Goal: Information Seeking & Learning: Understand process/instructions

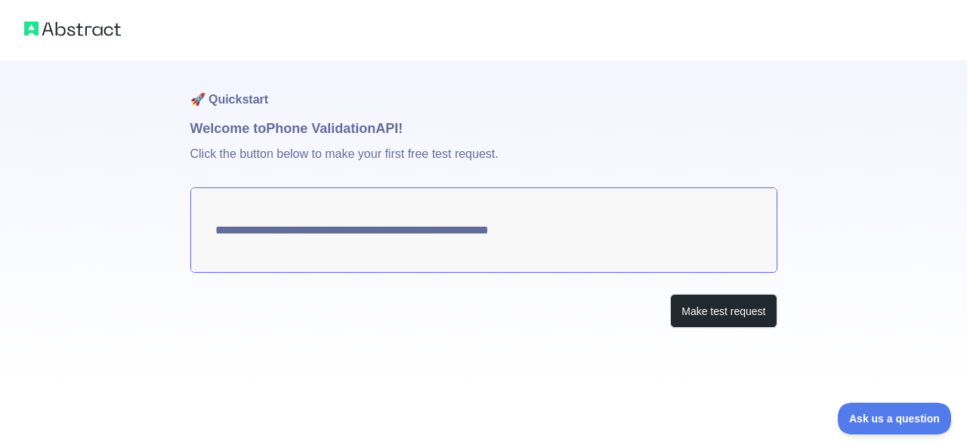
click at [439, 239] on textarea "**********" at bounding box center [483, 229] width 587 height 85
click at [698, 307] on button "Make test request" at bounding box center [723, 311] width 106 height 34
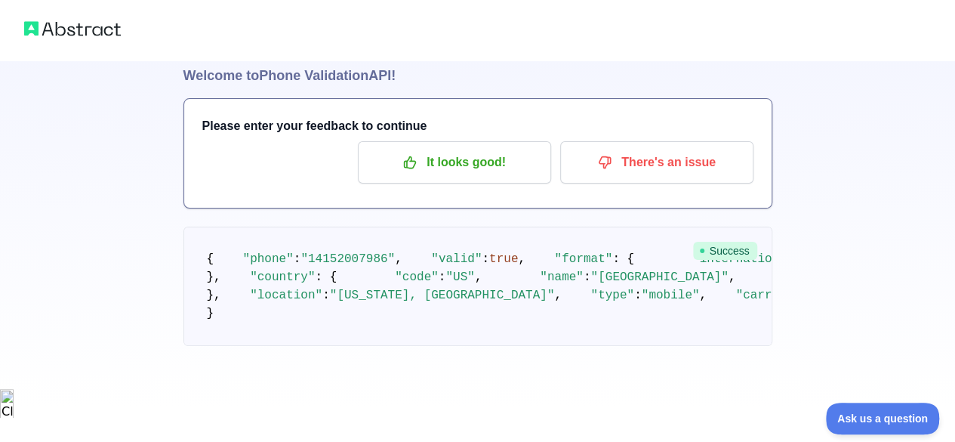
scroll to position [51, 0]
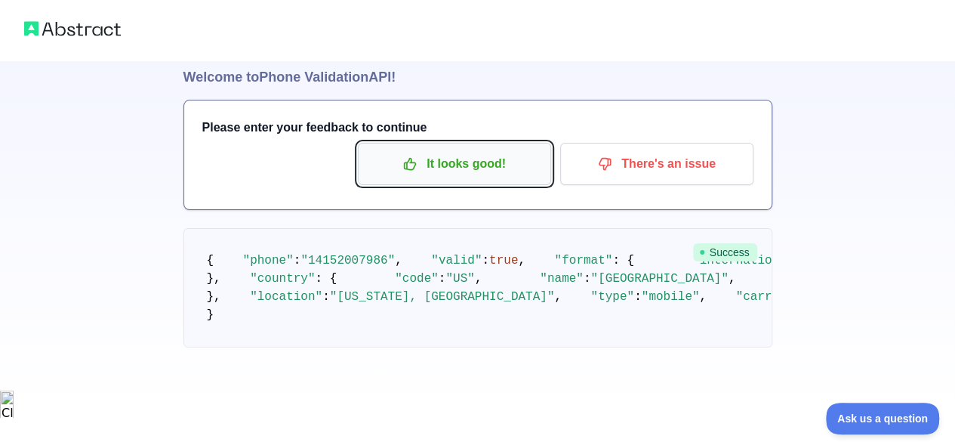
click at [507, 177] on button "It looks good!" at bounding box center [454, 164] width 193 height 42
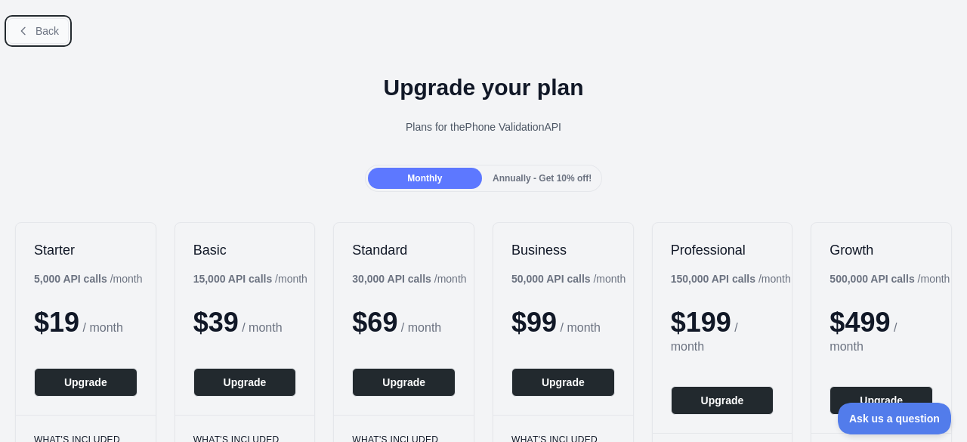
click at [53, 35] on span "Back" at bounding box center [46, 31] width 23 height 12
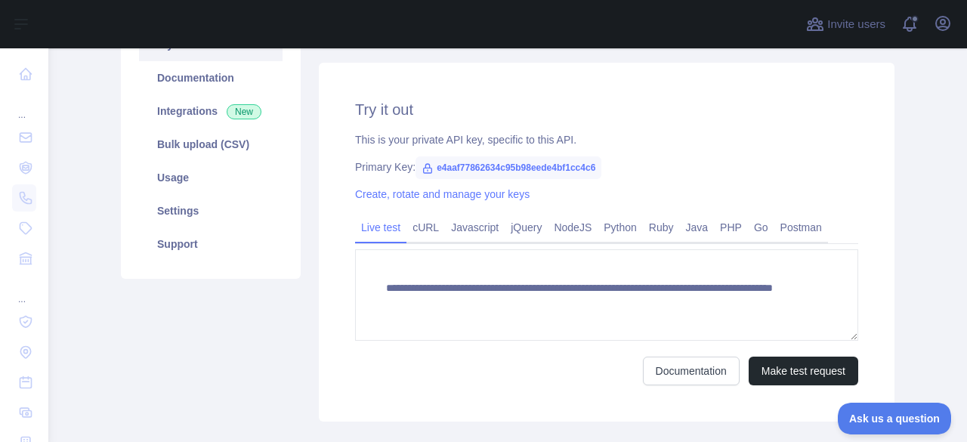
scroll to position [190, 0]
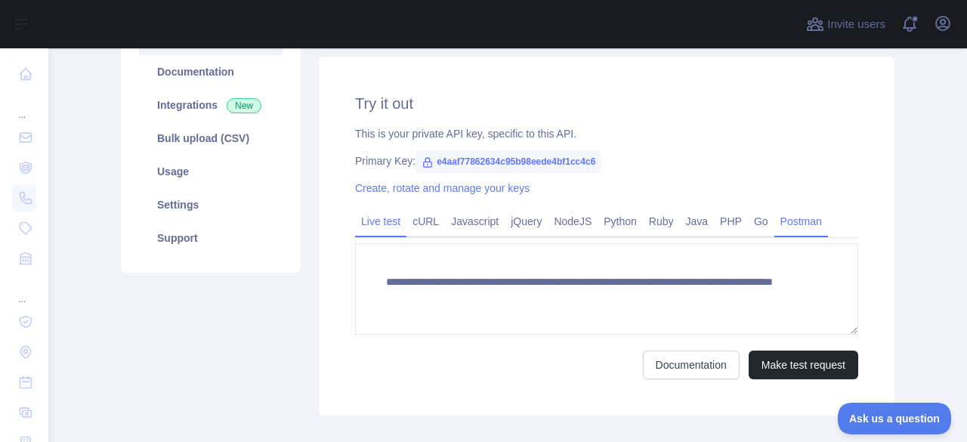
click at [787, 222] on link "Postman" at bounding box center [801, 221] width 54 height 24
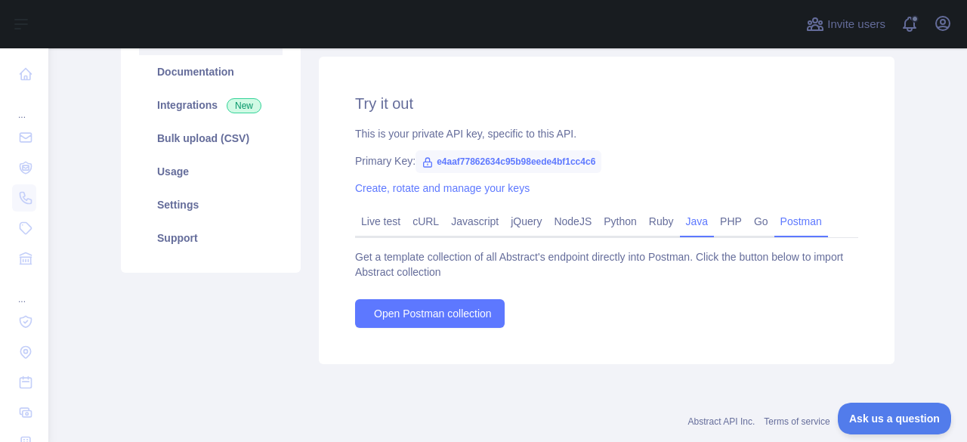
drag, startPoint x: 745, startPoint y: 224, endPoint x: 686, endPoint y: 232, distance: 59.4
click at [748, 224] on link "Go" at bounding box center [761, 221] width 26 height 24
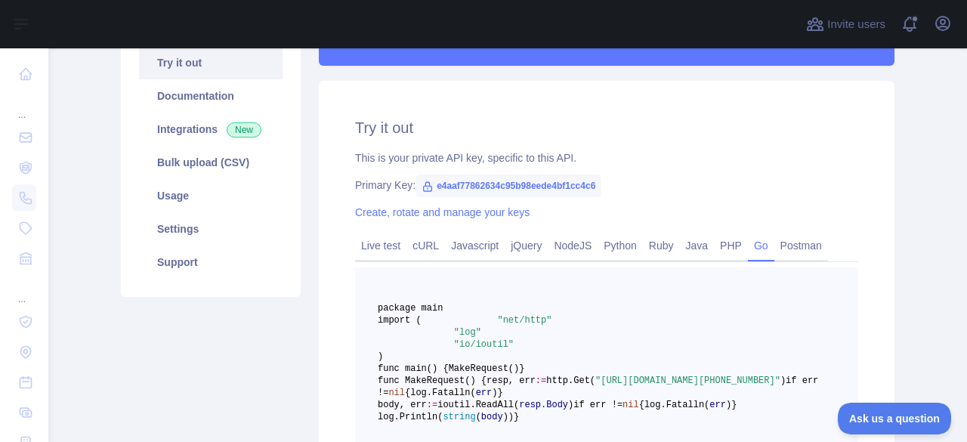
scroll to position [162, 0]
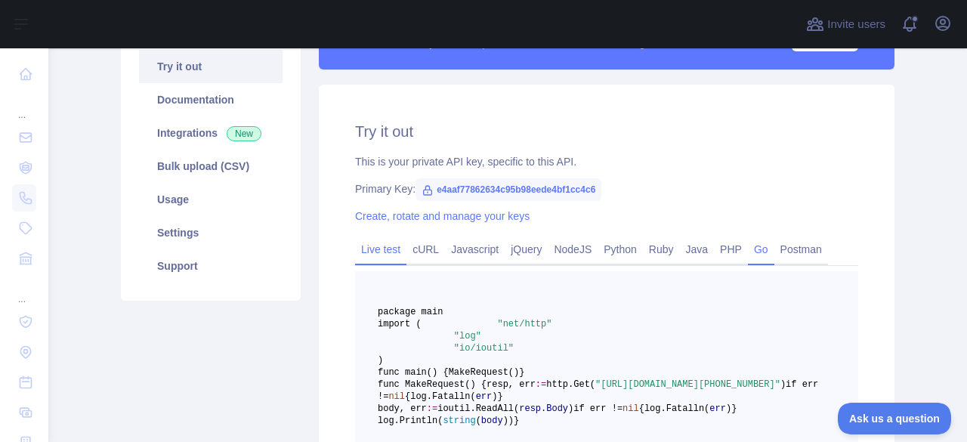
click at [392, 256] on link "Live test" at bounding box center [380, 249] width 51 height 24
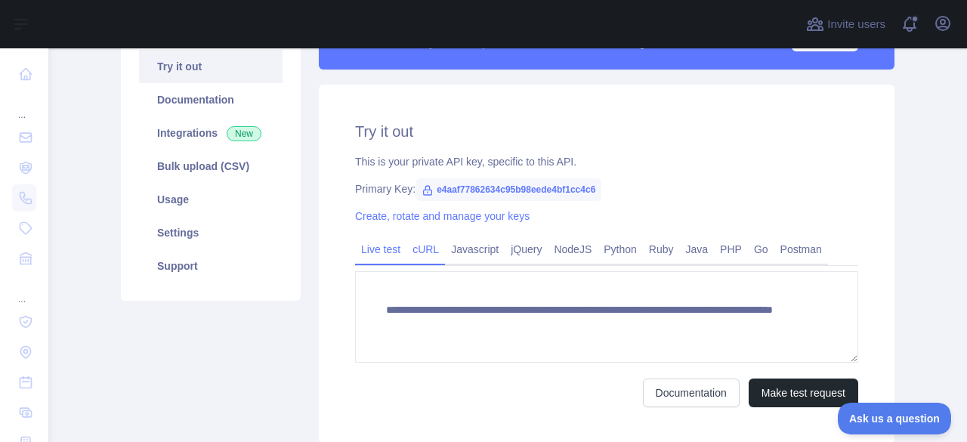
click at [424, 251] on link "cURL" at bounding box center [425, 249] width 39 height 24
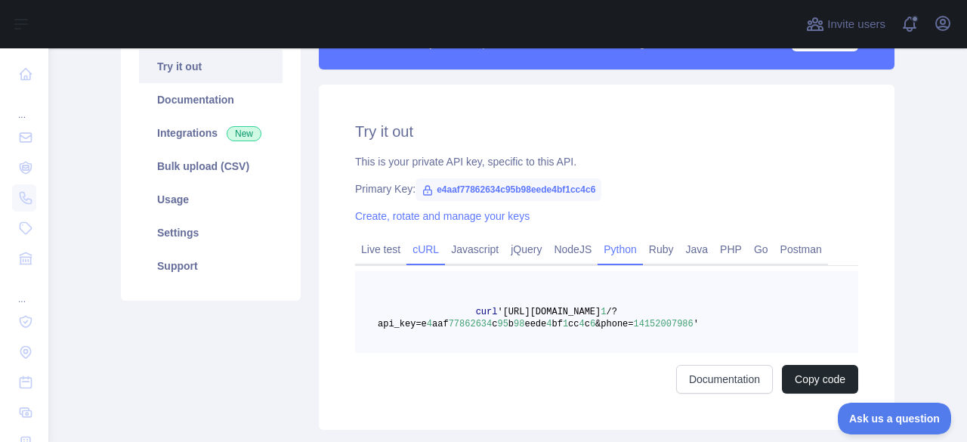
click at [599, 251] on link "Python" at bounding box center [619, 249] width 45 height 24
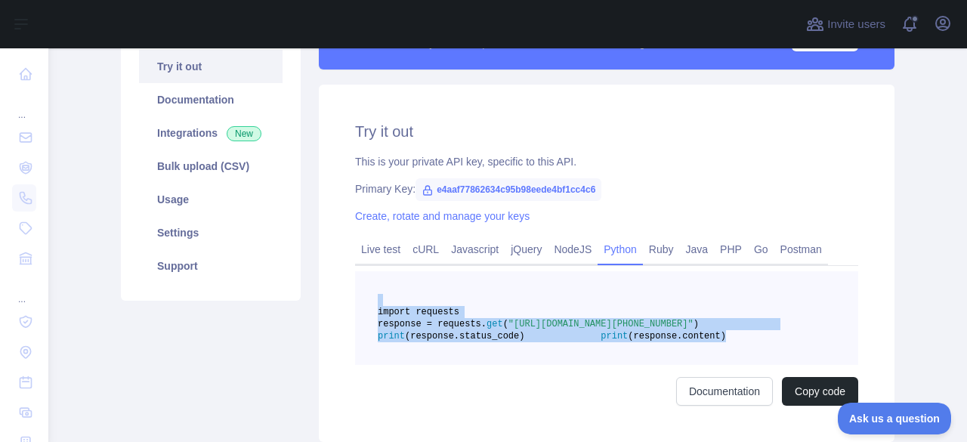
drag, startPoint x: 565, startPoint y: 374, endPoint x: 350, endPoint y: 301, distance: 226.4
click at [355, 301] on pre "import requests response = requests. get ( "[URL][DOMAIN_NAME][PHONE_NUMBER]" )…" at bounding box center [606, 318] width 503 height 94
copy code "import requests response = requests. get ( "[URL][DOMAIN_NAME][PHONE_NUMBER]" )…"
